Goal: Transaction & Acquisition: Purchase product/service

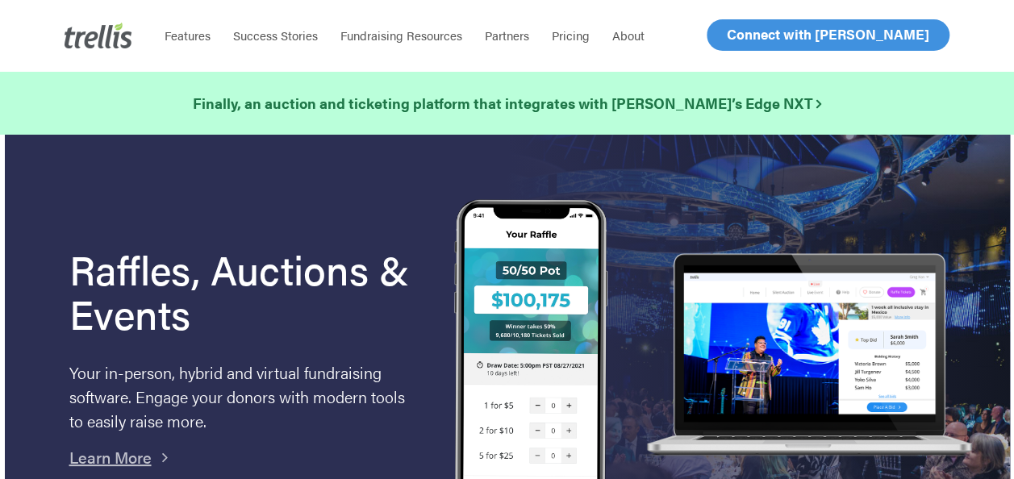
click at [734, 42] on span "Log In" at bounding box center [745, 34] width 39 height 19
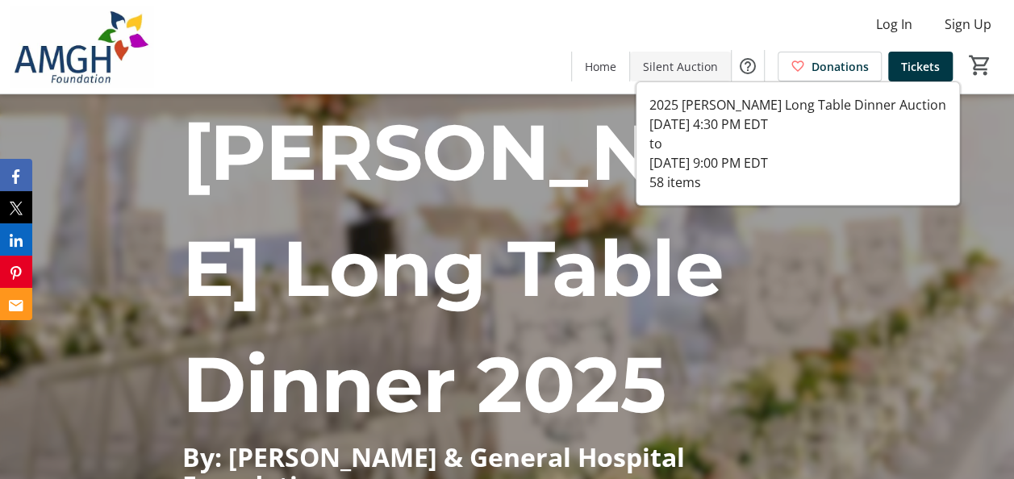
click at [713, 67] on span "Silent Auction" at bounding box center [680, 66] width 75 height 17
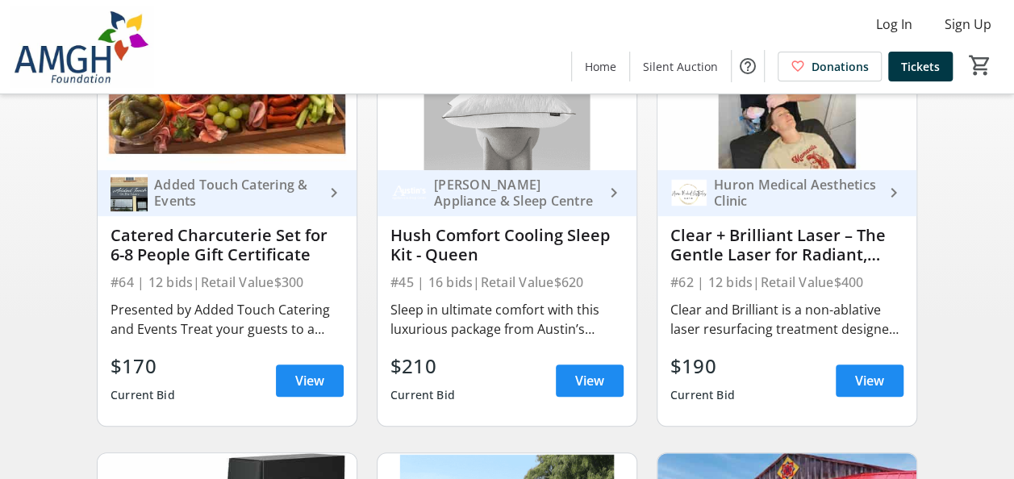
scroll to position [323, 0]
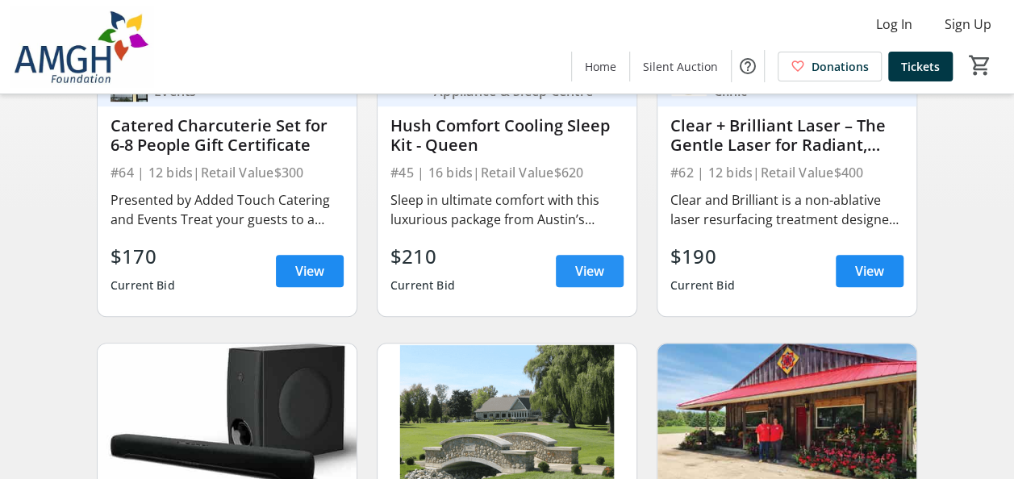
click at [603, 273] on span "View" at bounding box center [589, 270] width 29 height 19
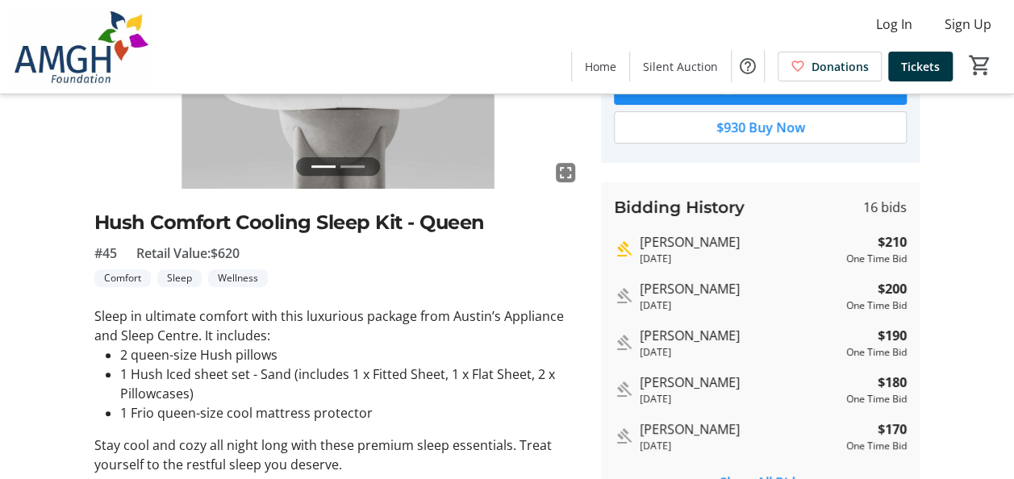
scroll to position [242, 0]
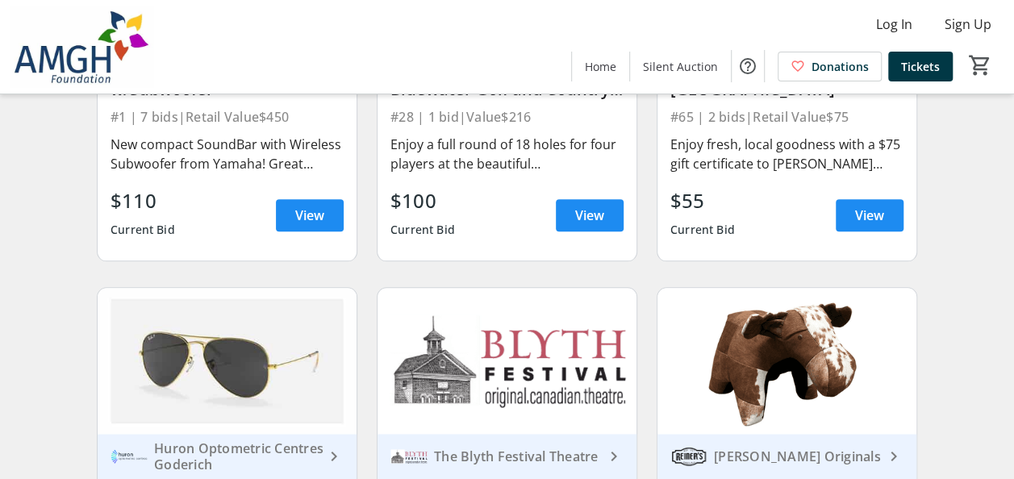
scroll to position [1048, 0]
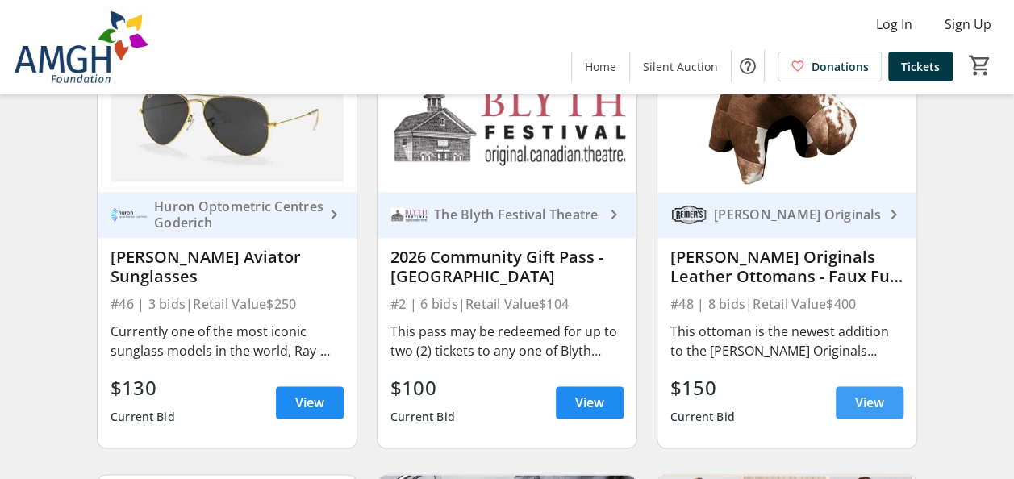
click at [865, 410] on span "View" at bounding box center [869, 402] width 29 height 19
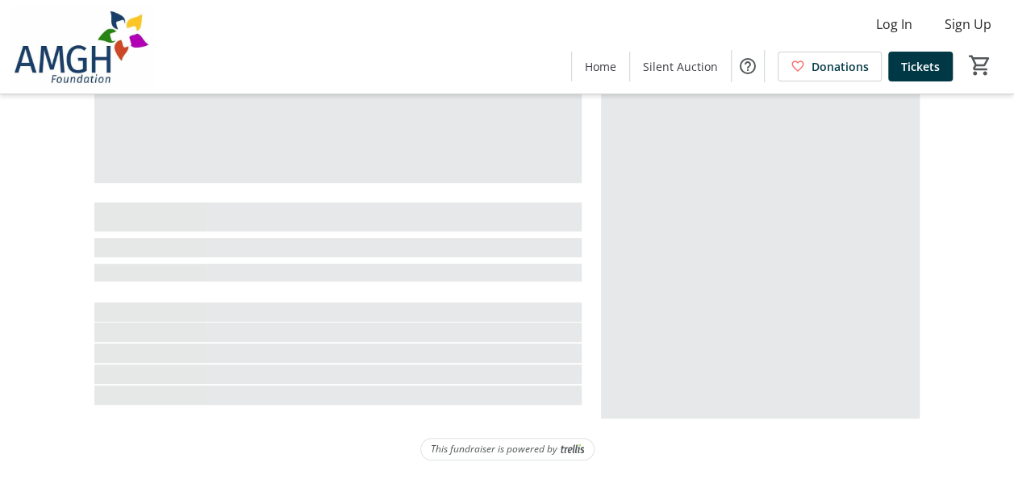
scroll to position [244, 0]
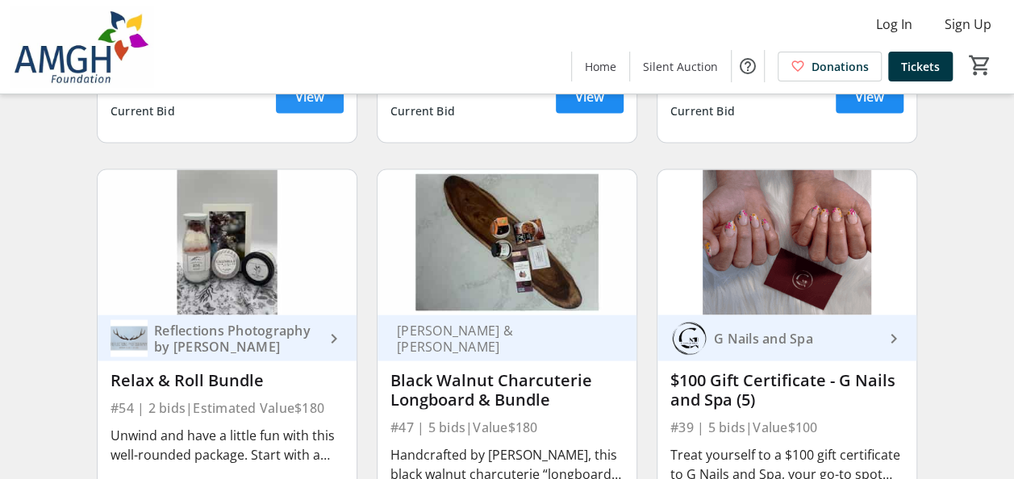
scroll to position [7585, 0]
